Goal: Browse casually

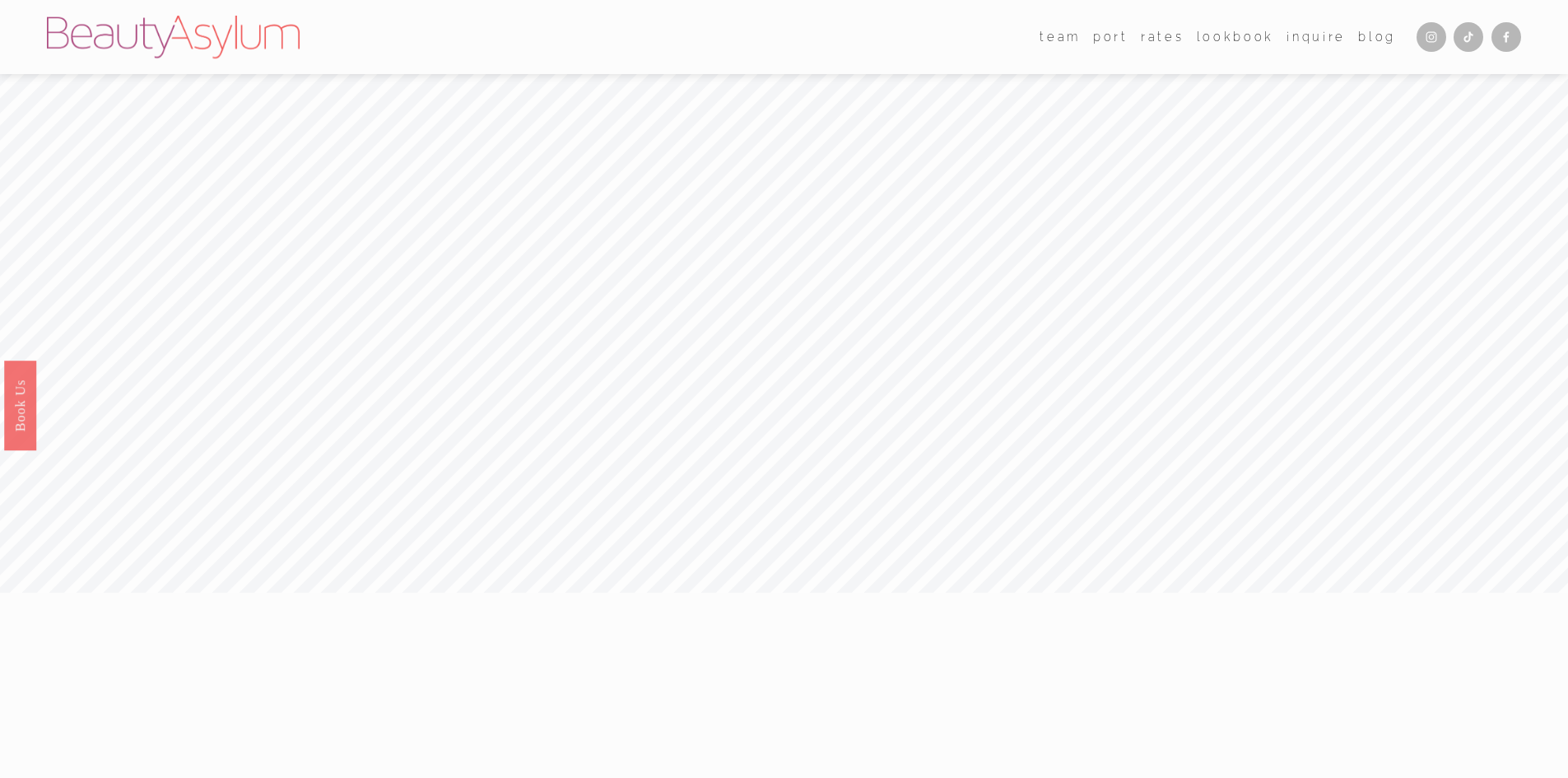
click at [156, 16] on img at bounding box center [173, 37] width 253 height 43
click at [158, 24] on img at bounding box center [173, 37] width 253 height 43
drag, startPoint x: 0, startPoint y: 0, endPoint x: 158, endPoint y: 27, distance: 160.3
click at [158, 27] on img at bounding box center [173, 37] width 253 height 43
click at [158, 27] on img at bounding box center [173, 37] width 253 height 43
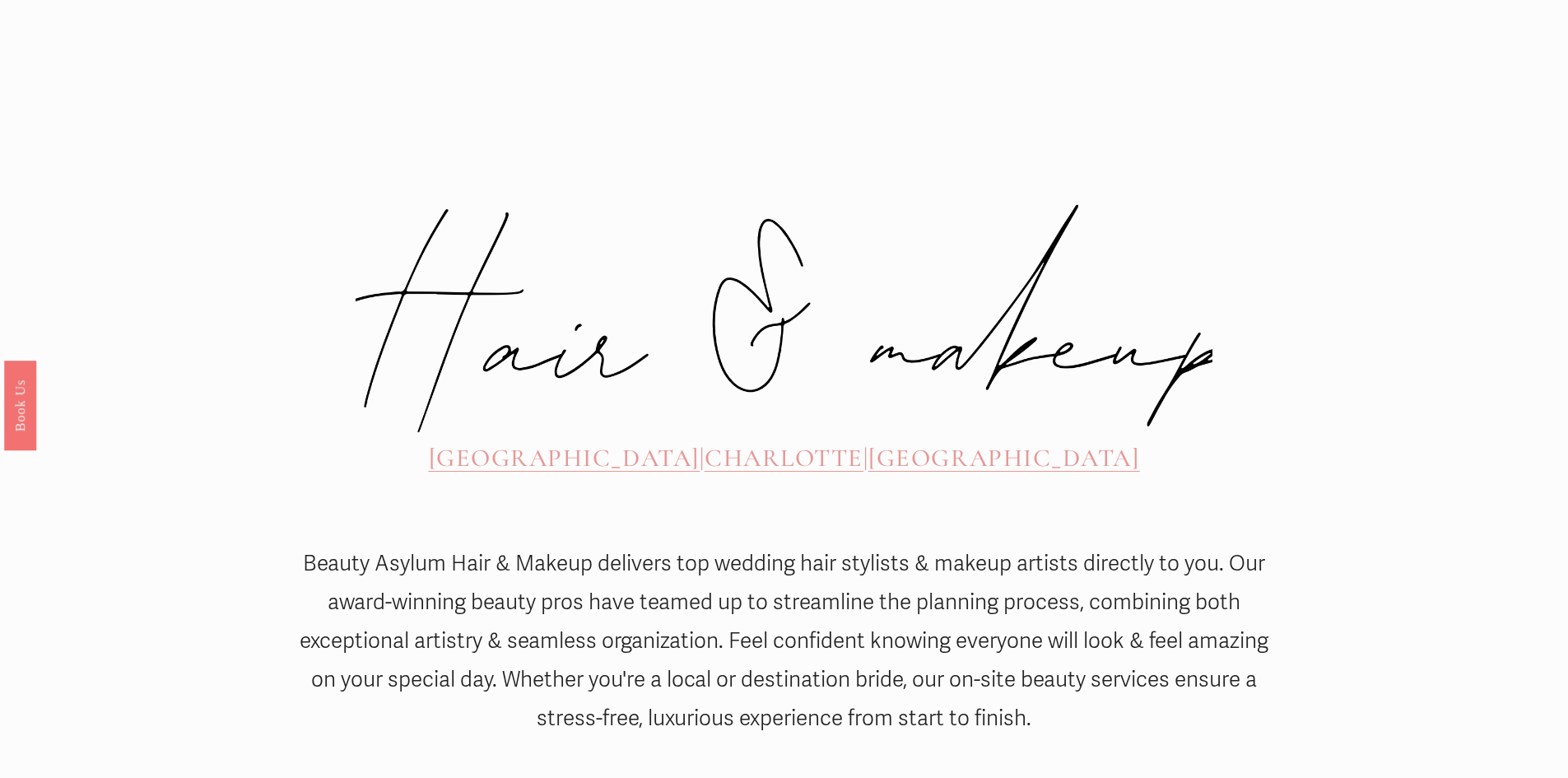
scroll to position [679, 0]
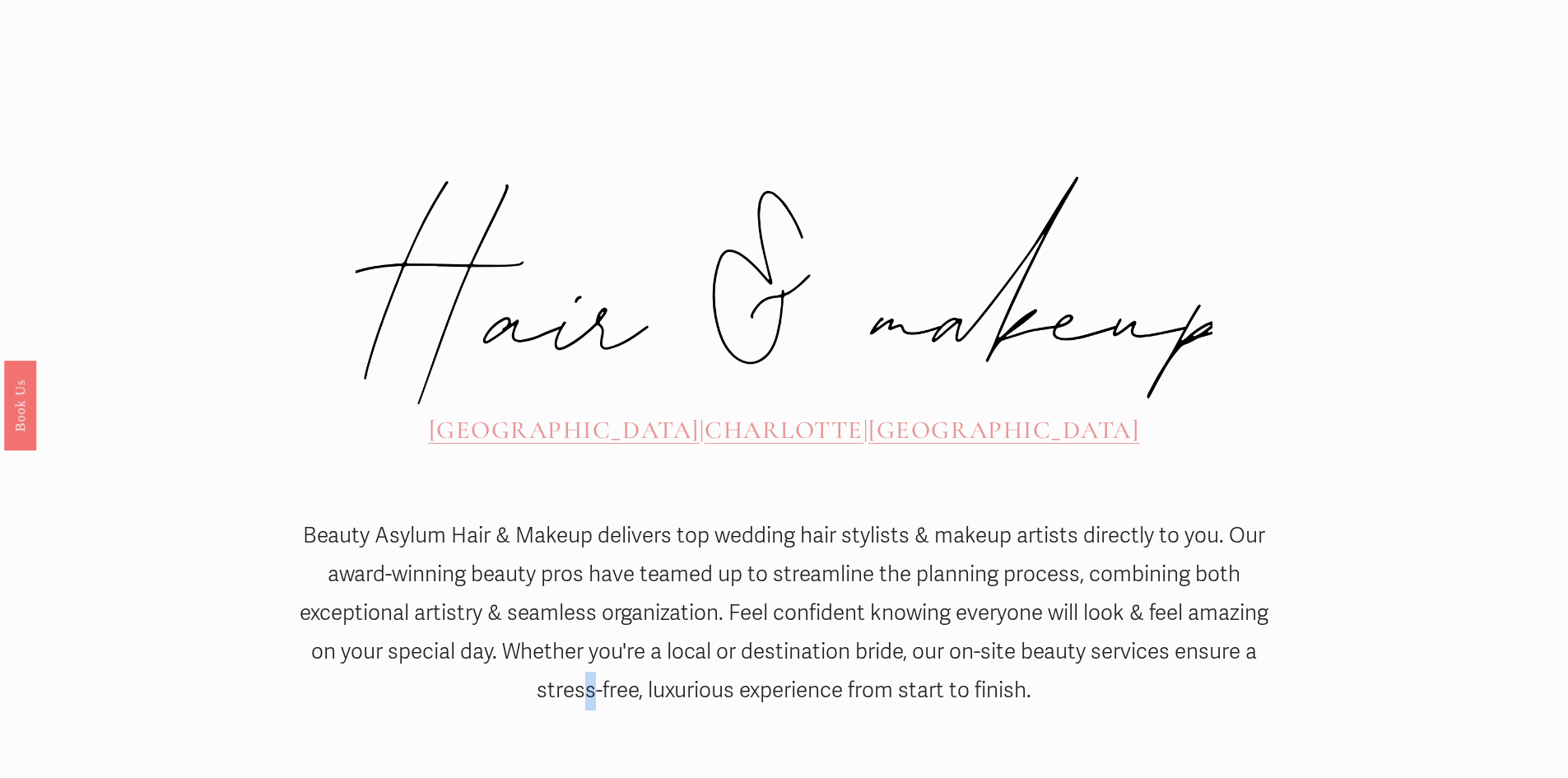
drag, startPoint x: 588, startPoint y: 596, endPoint x: 544, endPoint y: 616, distance: 48.3
click at [578, 615] on div "Beauty Asylum Hair & Makeup delivers top wedding hair stylists & makeup artists…" at bounding box center [784, 666] width 980 height 299
